Goal: Task Accomplishment & Management: Use online tool/utility

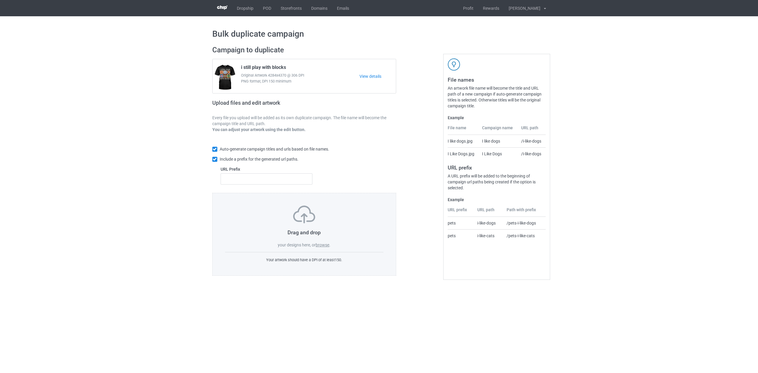
click at [322, 245] on label "browse" at bounding box center [322, 245] width 14 height 5
click at [0, 0] on input "browse" at bounding box center [0, 0] width 0 height 0
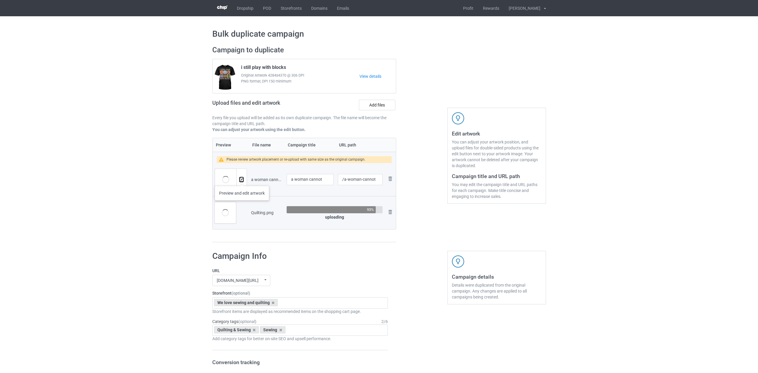
click at [242, 180] on img at bounding box center [241, 180] width 4 height 4
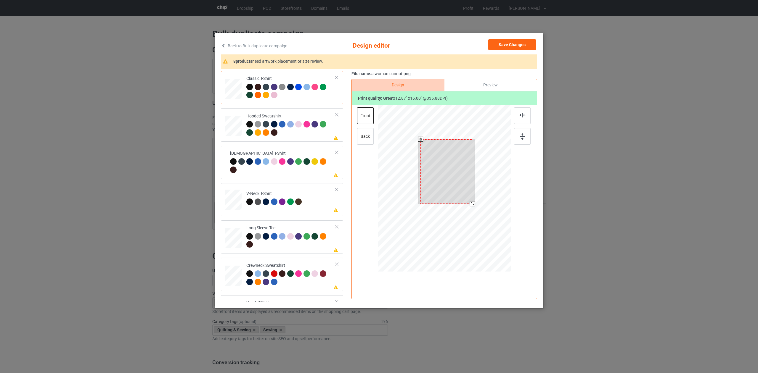
click at [475, 210] on div at bounding box center [444, 189] width 133 height 168
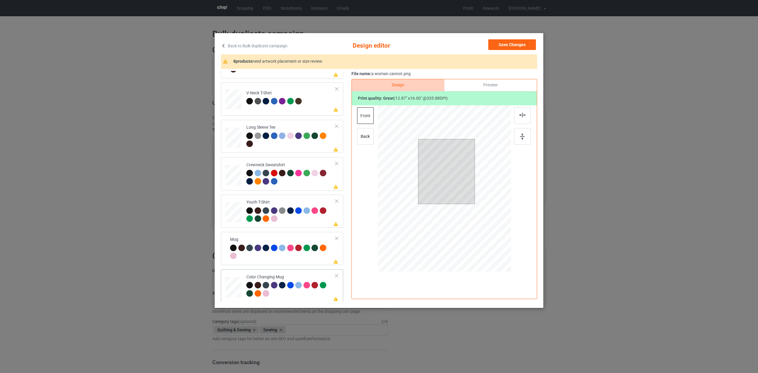
click at [306, 275] on div "Color Changing Mug" at bounding box center [290, 285] width 89 height 22
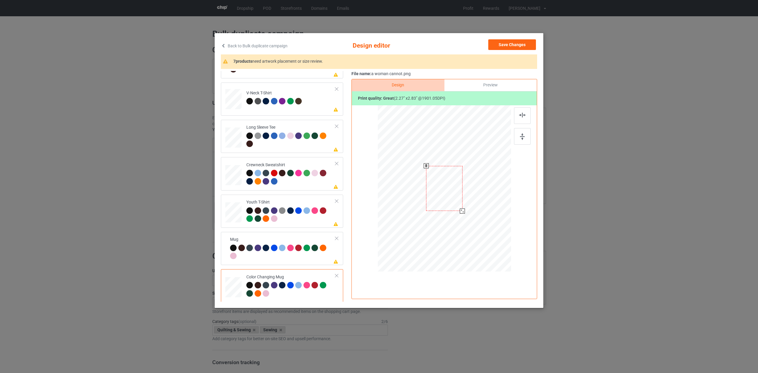
drag, startPoint x: 484, startPoint y: 239, endPoint x: 459, endPoint y: 211, distance: 37.9
click at [460, 213] on div at bounding box center [462, 211] width 5 height 5
drag, startPoint x: 474, startPoint y: 181, endPoint x: 486, endPoint y: 184, distance: 12.3
click at [485, 181] on div at bounding box center [480, 188] width 36 height 45
click at [499, 214] on div at bounding box center [499, 212] width 5 height 5
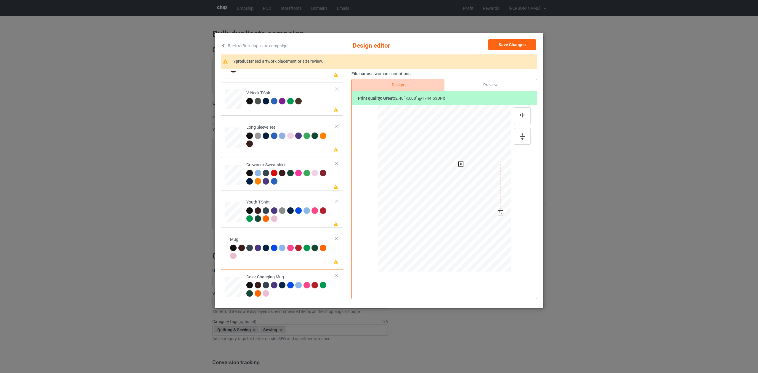
click at [489, 204] on div at bounding box center [480, 188] width 39 height 49
click at [501, 212] on div at bounding box center [499, 212] width 5 height 5
click at [490, 204] on div at bounding box center [481, 188] width 38 height 47
click at [502, 44] on button "Save Changes" at bounding box center [512, 44] width 48 height 11
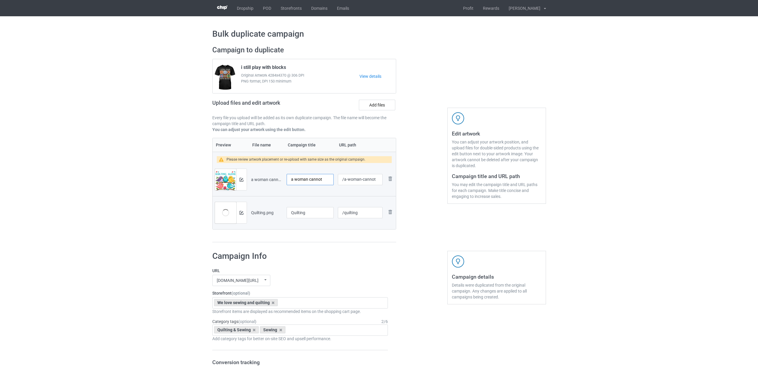
drag, startPoint x: 293, startPoint y: 180, endPoint x: 289, endPoint y: 179, distance: 4.4
click at [288, 179] on input "a woman cannot" at bounding box center [309, 179] width 47 height 11
type input "A woman cannot"
drag, startPoint x: 345, startPoint y: 179, endPoint x: 372, endPoint y: 190, distance: 28.8
click at [372, 190] on td "/a-woman-cannot" at bounding box center [360, 179] width 49 height 33
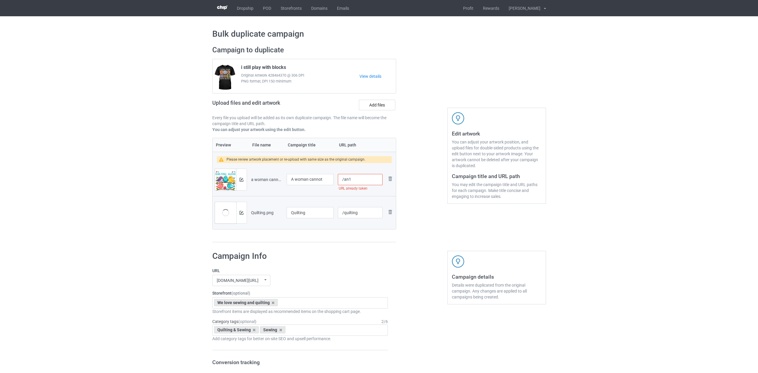
click at [354, 196] on td "/quilting" at bounding box center [360, 212] width 49 height 33
click at [352, 180] on input "/an1" at bounding box center [360, 179] width 44 height 11
click at [348, 181] on input "/au1" at bounding box center [360, 179] width 44 height 11
click at [346, 180] on input "/am1" at bounding box center [360, 179] width 44 height 11
drag, startPoint x: 351, startPoint y: 180, endPoint x: 344, endPoint y: 181, distance: 7.3
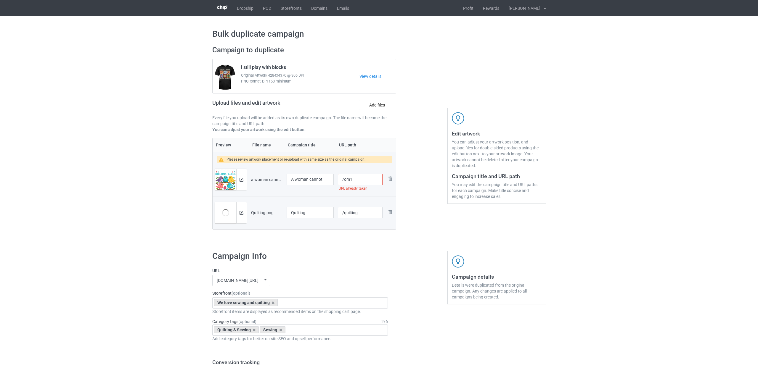
click at [344, 181] on input "/om1" at bounding box center [360, 179] width 44 height 11
type input "/vi1"
drag, startPoint x: 344, startPoint y: 215, endPoint x: 358, endPoint y: 218, distance: 14.4
click at [358, 218] on div "/quilting" at bounding box center [360, 212] width 44 height 11
type input "/vi2"
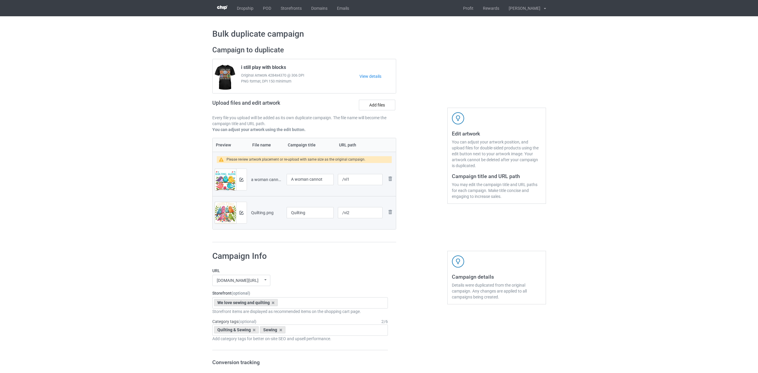
click at [357, 238] on div "Preview File name Campaign title URL path Please review artwork placement or re…" at bounding box center [304, 190] width 184 height 105
click at [241, 213] on img at bounding box center [241, 213] width 4 height 4
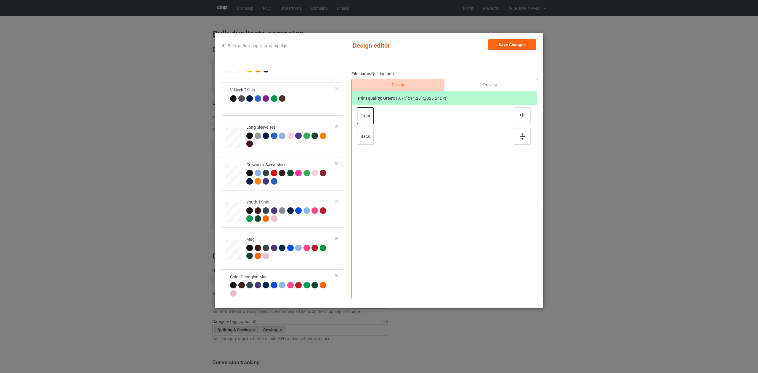
drag, startPoint x: 289, startPoint y: 277, endPoint x: 297, endPoint y: 270, distance: 10.5
click at [289, 277] on div "Color Changing Mug" at bounding box center [282, 285] width 105 height 22
drag, startPoint x: 503, startPoint y: 48, endPoint x: 500, endPoint y: 49, distance: 3.1
click at [503, 48] on button "Save Changes" at bounding box center [512, 44] width 48 height 11
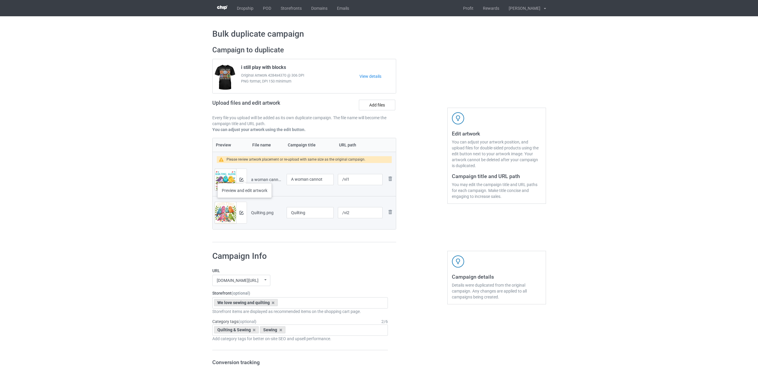
click at [244, 177] on div at bounding box center [241, 179] width 10 height 21
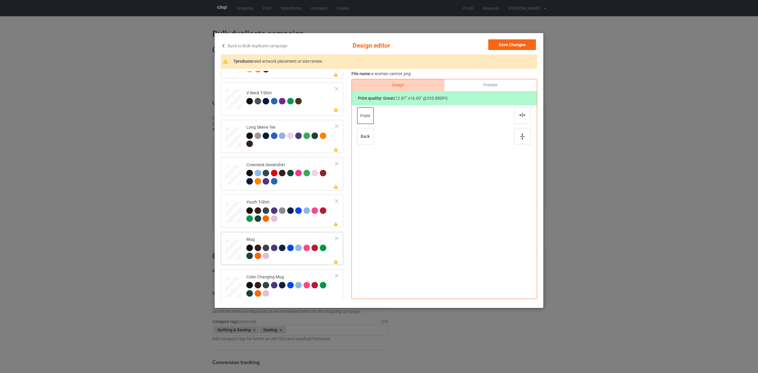
drag, startPoint x: 304, startPoint y: 275, endPoint x: 328, endPoint y: 264, distance: 26.4
click at [304, 275] on div "Color Changing Mug" at bounding box center [290, 285] width 89 height 22
drag, startPoint x: 473, startPoint y: 182, endPoint x: 475, endPoint y: 178, distance: 4.5
click at [473, 182] on div at bounding box center [481, 189] width 38 height 47
drag, startPoint x: 511, startPoint y: 44, endPoint x: 502, endPoint y: 62, distance: 19.9
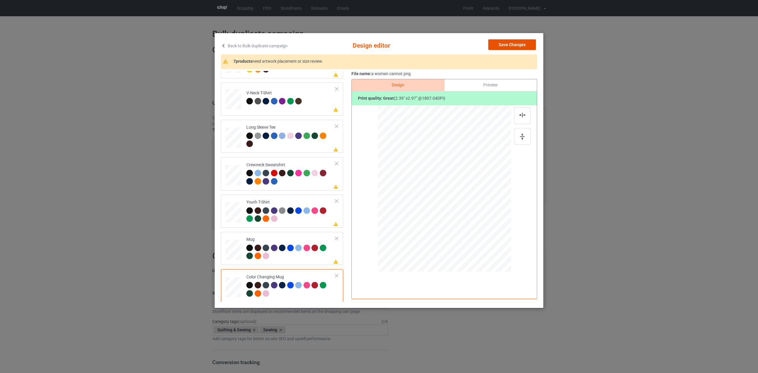
click at [511, 44] on button "Save Changes" at bounding box center [512, 44] width 48 height 11
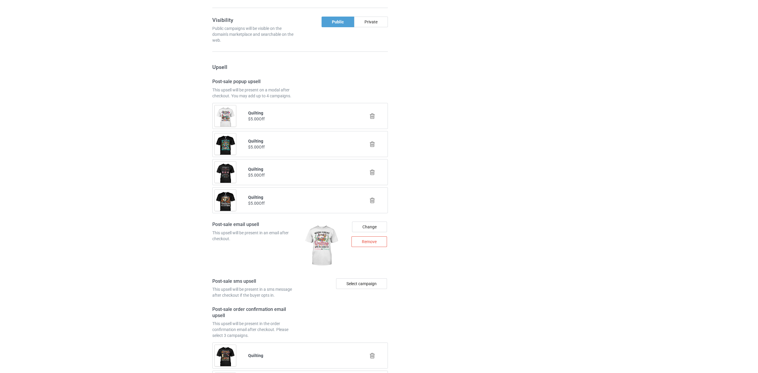
scroll to position [741, 0]
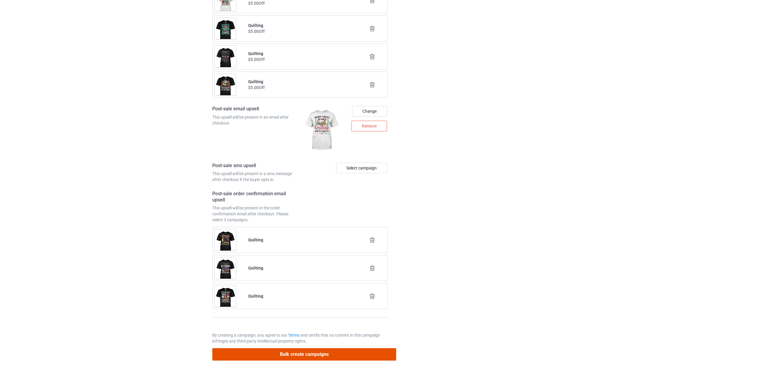
click at [315, 355] on button "Bulk create campaigns" at bounding box center [304, 354] width 184 height 12
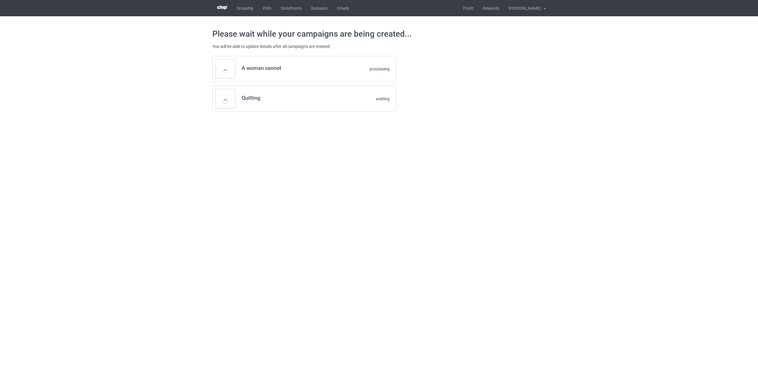
scroll to position [0, 0]
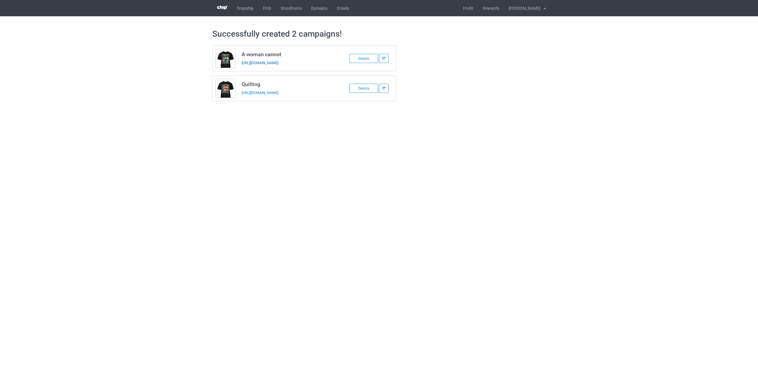
drag, startPoint x: 292, startPoint y: 63, endPoint x: 284, endPoint y: 63, distance: 8.3
click at [284, 63] on div "[URL][DOMAIN_NAME]" at bounding box center [282, 63] width 83 height 6
copy link "vi1"
